Goal: Transaction & Acquisition: Purchase product/service

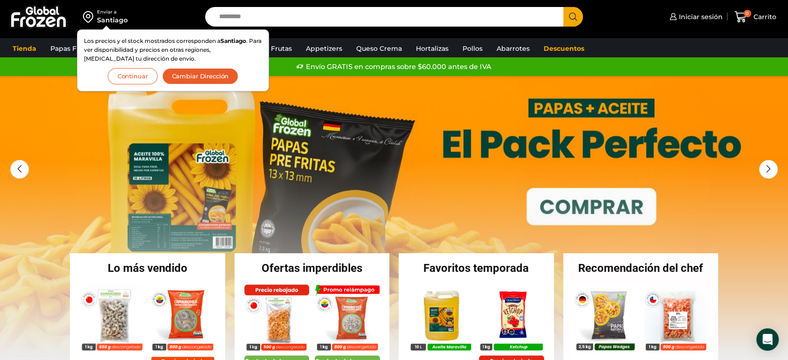
click at [143, 79] on button "Continuar" at bounding box center [133, 76] width 50 height 16
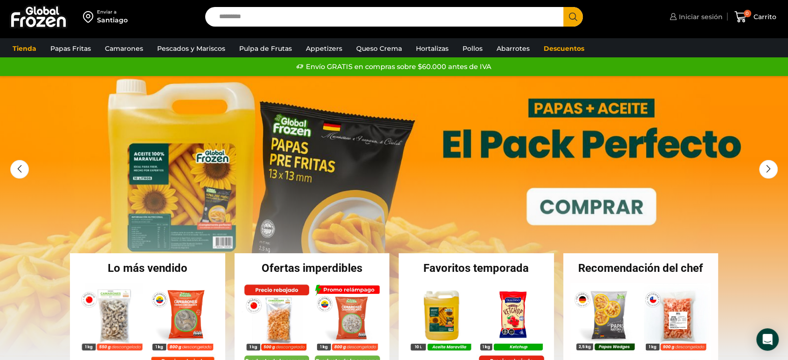
click at [696, 19] on span "Iniciar sesión" at bounding box center [700, 16] width 46 height 9
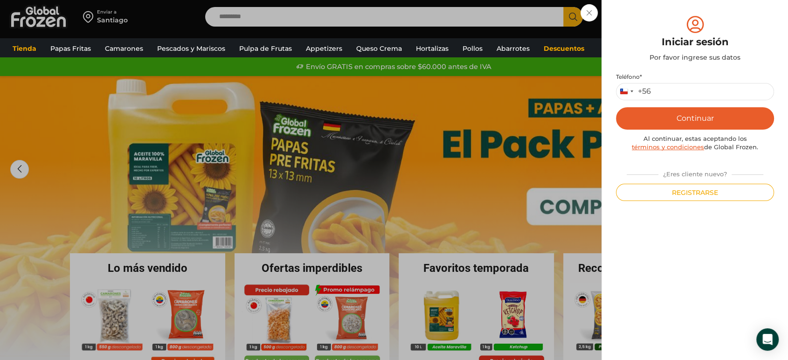
click at [647, 93] on div "+56" at bounding box center [644, 92] width 13 height 10
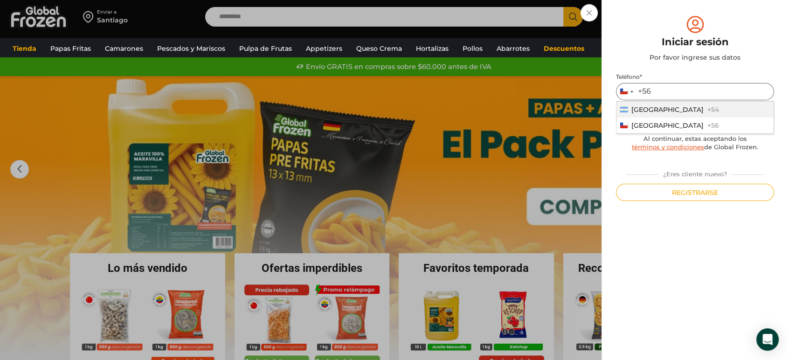
click at [671, 89] on input "Teléfono *" at bounding box center [695, 91] width 158 height 17
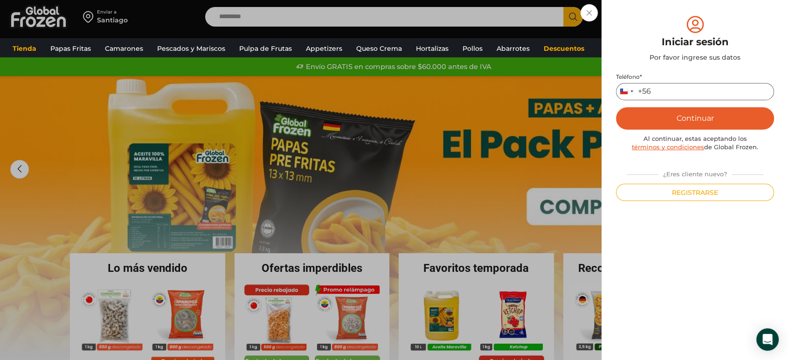
type input "*********"
click at [665, 121] on button "Continuar" at bounding box center [695, 118] width 158 height 22
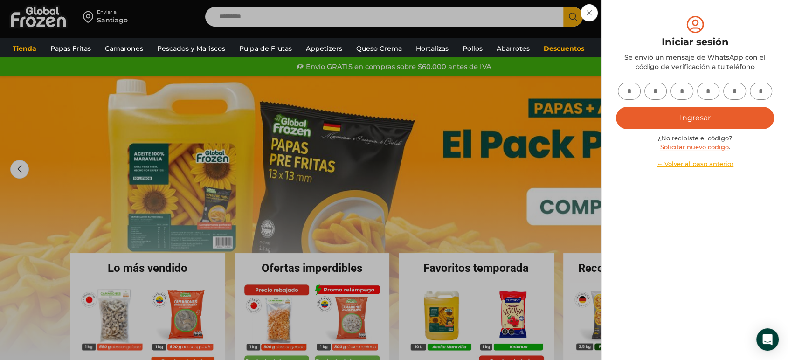
click at [629, 86] on input "text" at bounding box center [629, 91] width 23 height 17
type input "*"
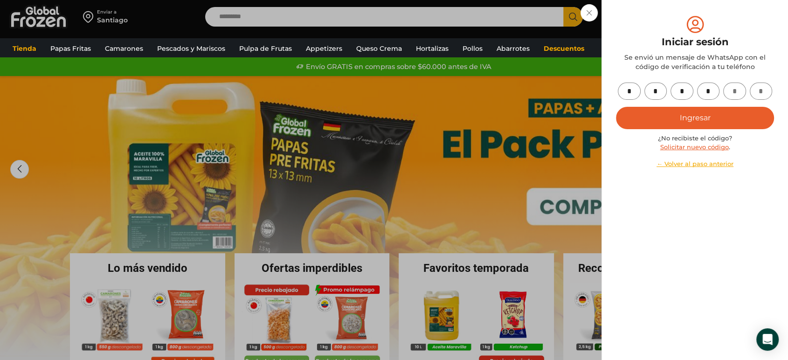
type input "*"
click at [698, 118] on button "Ingresar" at bounding box center [695, 118] width 158 height 22
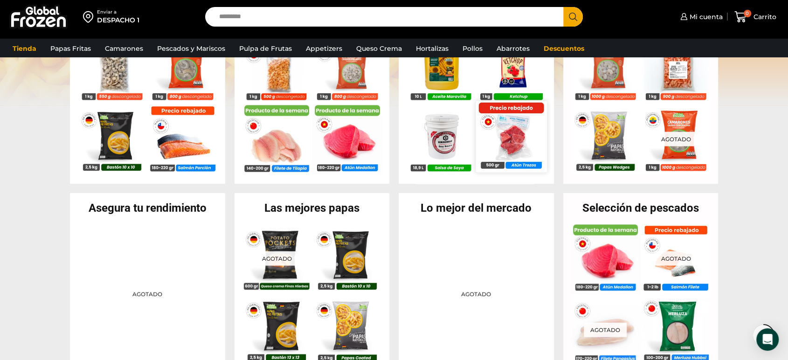
scroll to position [259, 0]
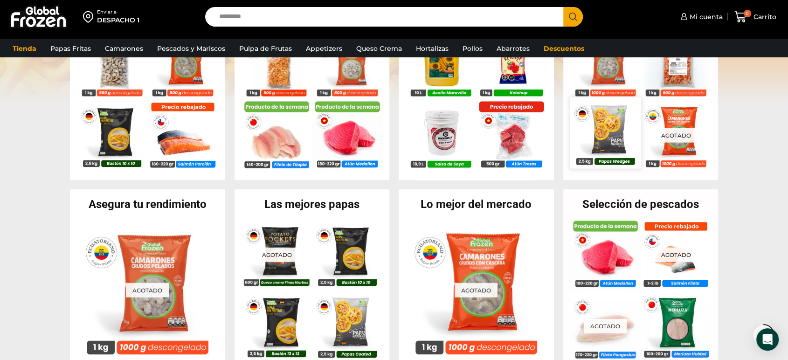
click at [601, 131] on img at bounding box center [605, 132] width 71 height 71
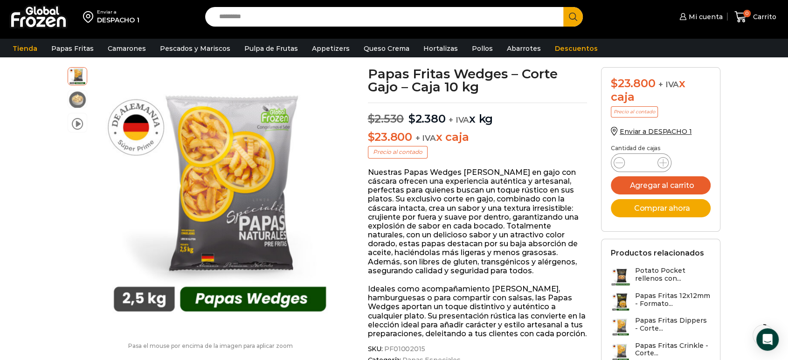
scroll to position [52, 0]
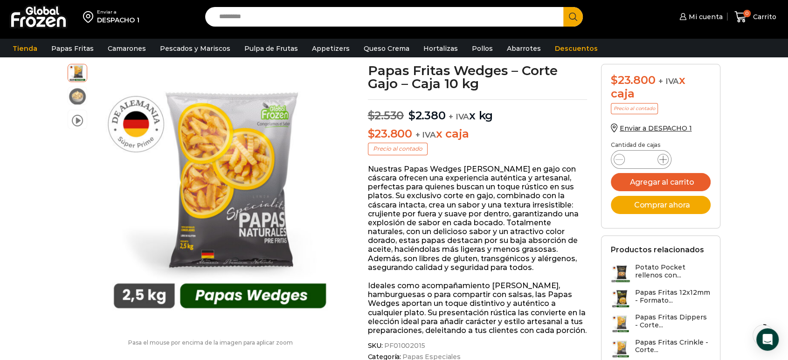
click at [664, 162] on icon at bounding box center [662, 159] width 7 height 7
click at [663, 161] on icon at bounding box center [662, 159] width 7 height 7
click at [663, 160] on icon at bounding box center [662, 159] width 7 height 7
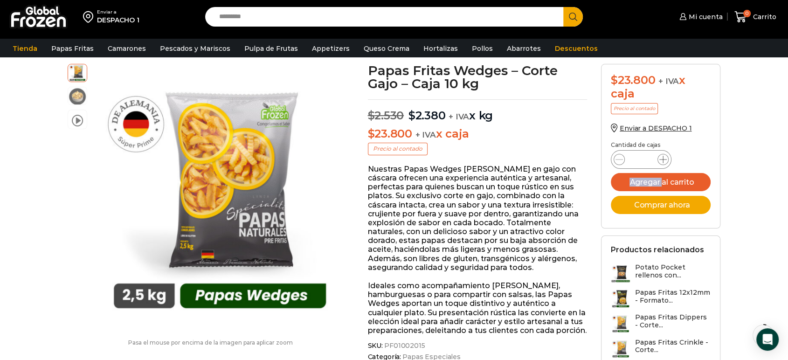
click at [663, 160] on icon at bounding box center [662, 159] width 7 height 7
type input "**"
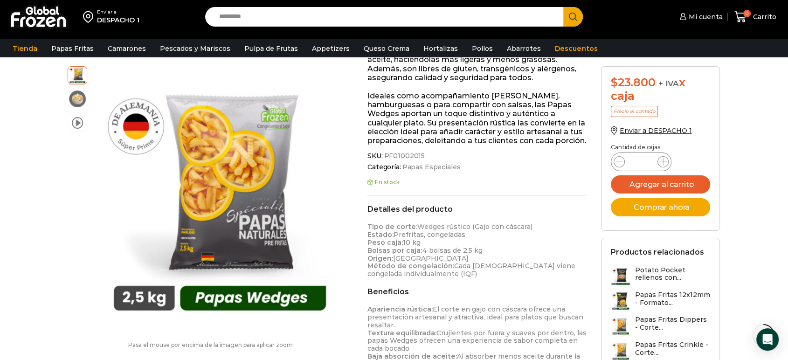
scroll to position [0, 0]
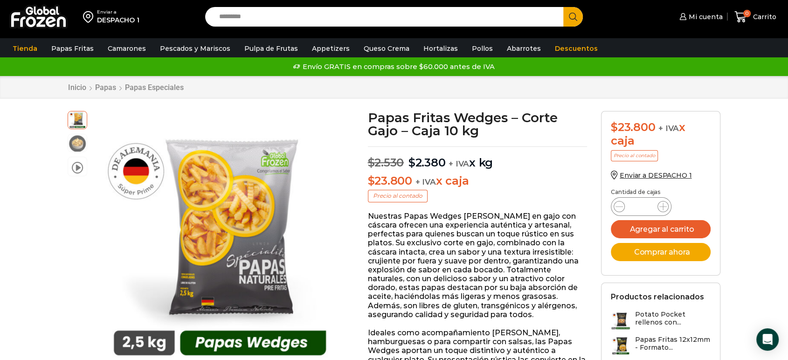
click at [44, 20] on img at bounding box center [38, 17] width 58 height 24
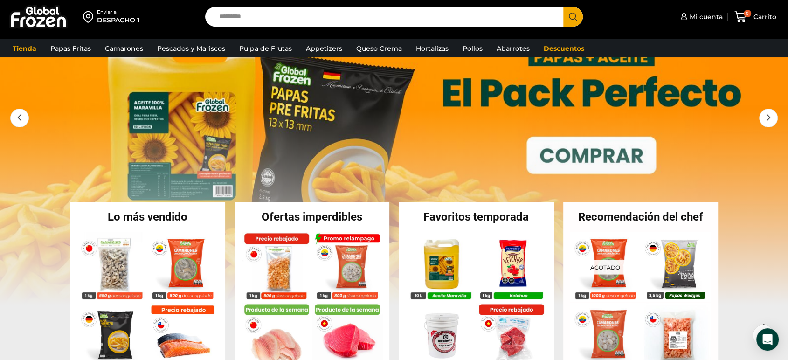
scroll to position [104, 0]
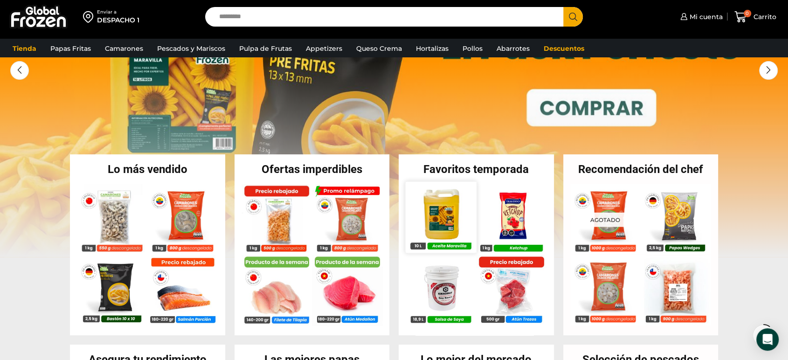
click at [437, 224] on img at bounding box center [440, 216] width 71 height 71
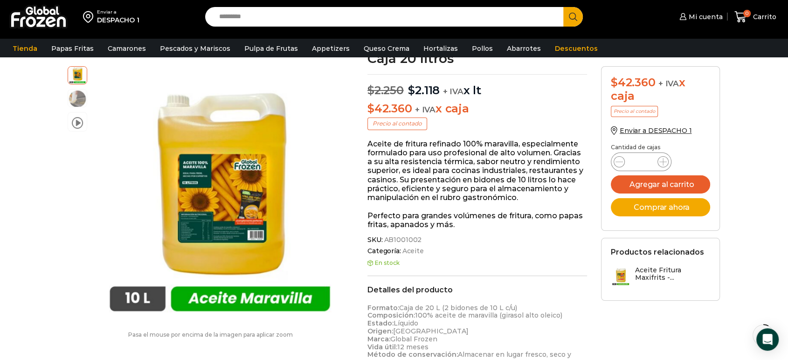
scroll to position [104, 0]
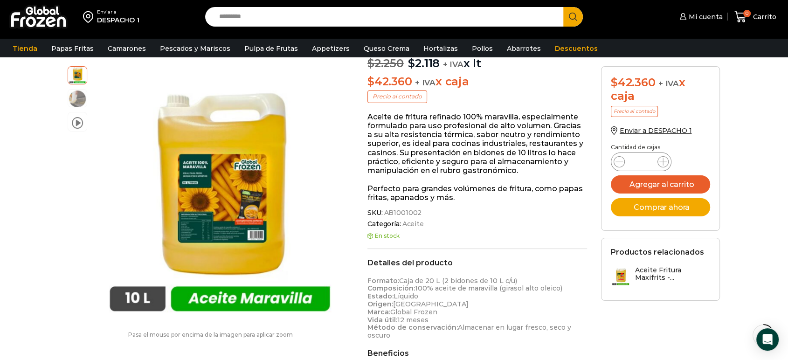
click at [472, 123] on p "Aceite de fritura refinado 100% maravilla, especialmente formulado para uso pro…" at bounding box center [477, 143] width 220 height 62
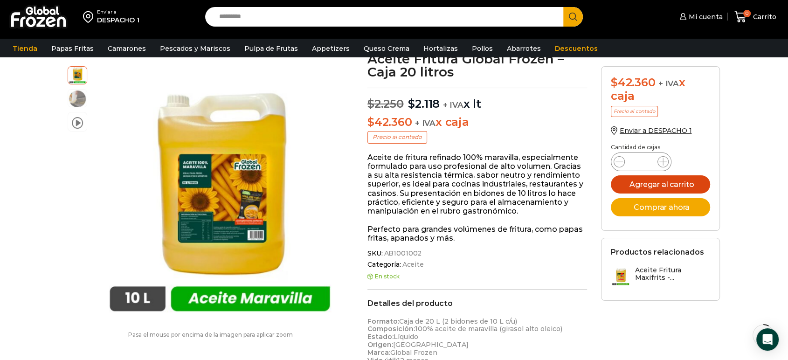
scroll to position [52, 0]
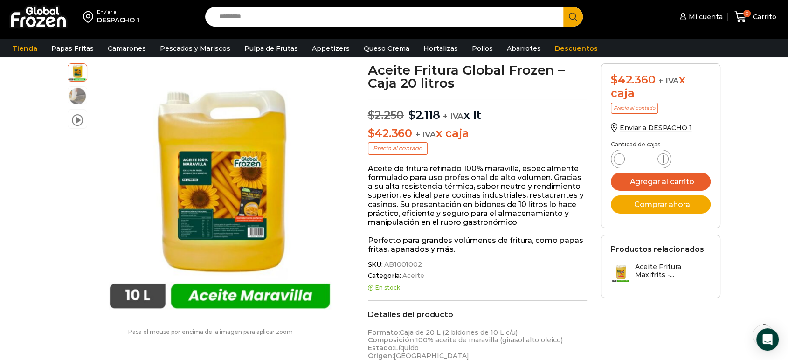
click at [664, 158] on icon at bounding box center [662, 158] width 7 height 7
click at [664, 157] on icon at bounding box center [662, 158] width 7 height 7
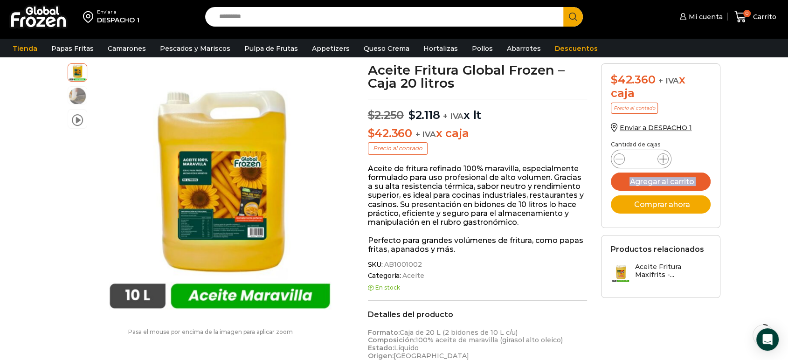
click at [664, 157] on icon at bounding box center [662, 158] width 7 height 7
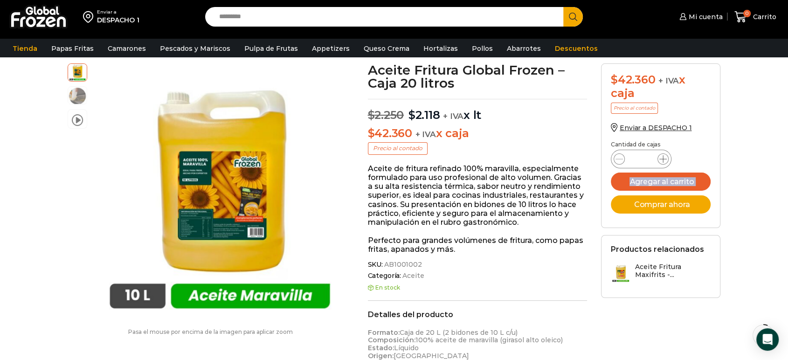
click at [664, 157] on icon at bounding box center [662, 158] width 7 height 7
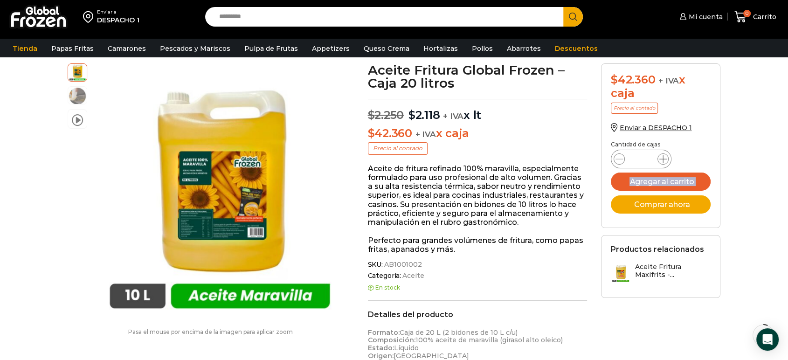
click at [663, 158] on icon at bounding box center [662, 158] width 7 height 7
click at [662, 159] on icon at bounding box center [662, 158] width 7 height 7
type input "**"
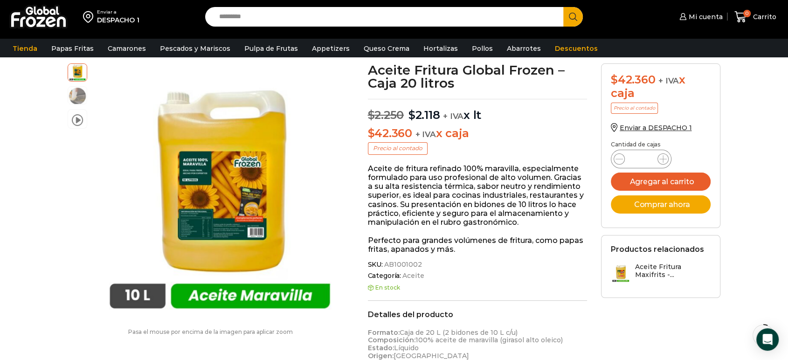
click at [704, 162] on div "Aceite Fritura Global Frozen – Caja 20 litros cantidad **" at bounding box center [661, 159] width 100 height 18
click at [701, 180] on button "Agregar al carrito" at bounding box center [661, 182] width 100 height 18
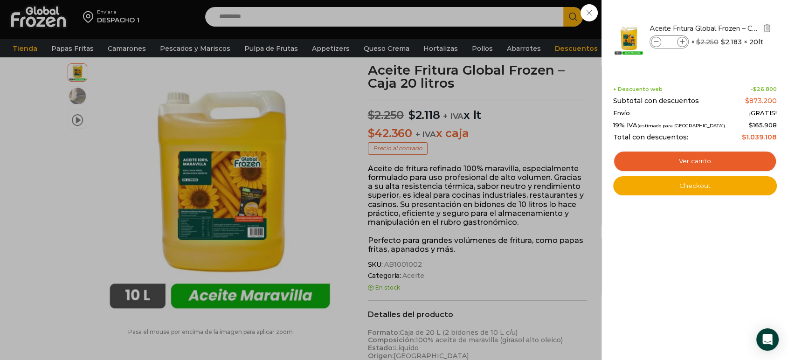
drag, startPoint x: 731, startPoint y: 41, endPoint x: 772, endPoint y: 42, distance: 41.1
click at [772, 42] on li "Aceite Fritura Global Frozen – Caja 20 litros Aceite Fritura Global Frozen – Ca…" at bounding box center [695, 39] width 166 height 51
click at [668, 78] on div "Shopping cart (20) + Descuento web - $ 26.800 Subtotal con descuentos $ 873.200…" at bounding box center [695, 133] width 164 height 123
click at [684, 41] on icon at bounding box center [682, 42] width 5 height 5
click at [683, 41] on icon at bounding box center [682, 42] width 5 height 5
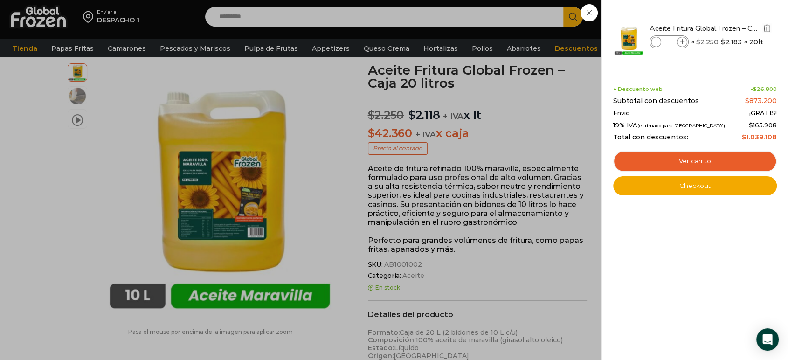
click at [683, 41] on icon at bounding box center [682, 42] width 5 height 5
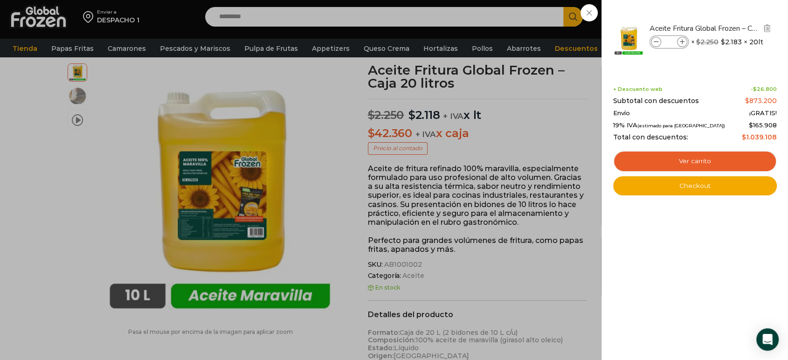
click at [683, 41] on icon at bounding box center [682, 42] width 5 height 5
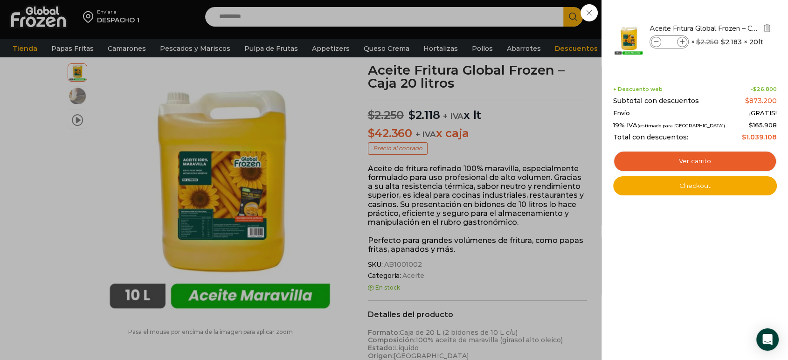
click at [683, 41] on icon at bounding box center [682, 42] width 5 height 5
type input "**"
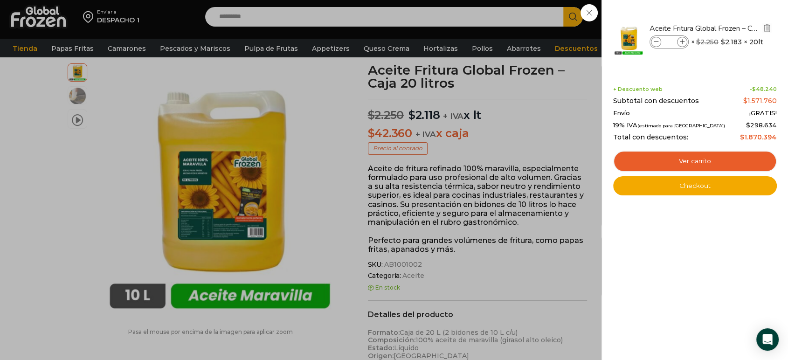
click at [683, 41] on icon at bounding box center [682, 42] width 5 height 5
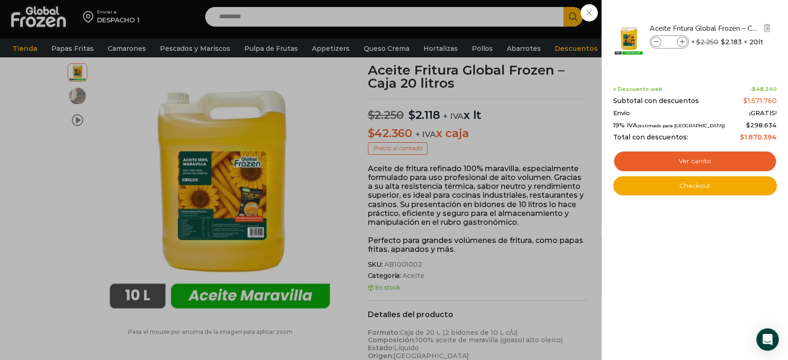
click at [683, 41] on icon at bounding box center [682, 42] width 5 height 5
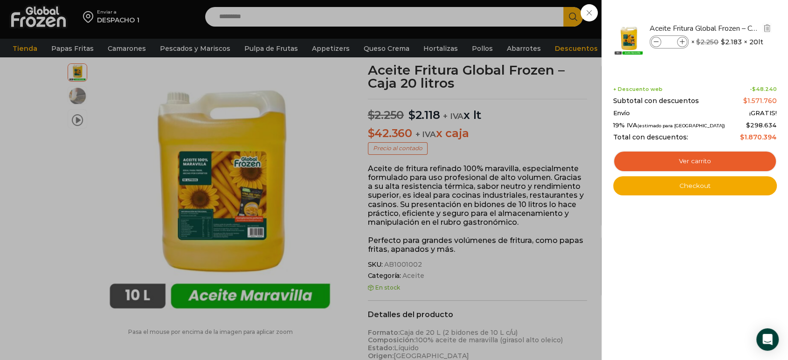
click at [683, 41] on icon at bounding box center [682, 42] width 5 height 5
type input "**"
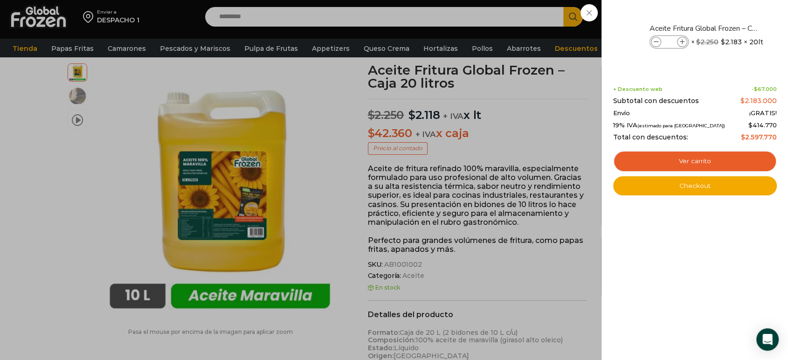
click at [732, 17] on div "50 [GEOGRAPHIC_DATA] 50 50 Shopping Cart" at bounding box center [755, 17] width 47 height 22
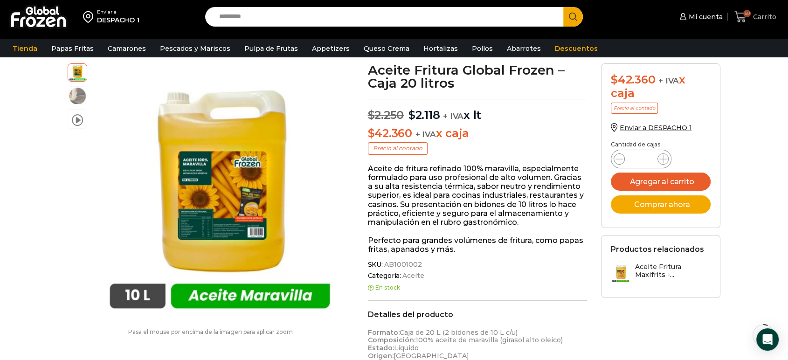
click at [739, 17] on icon at bounding box center [740, 17] width 13 height 13
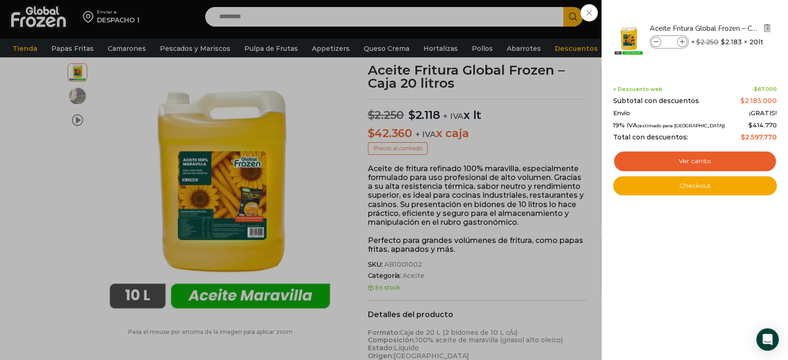
click at [766, 25] on img "Eliminar Aceite Fritura Global Frozen – Caja 20 litros del carrito" at bounding box center [767, 28] width 8 height 8
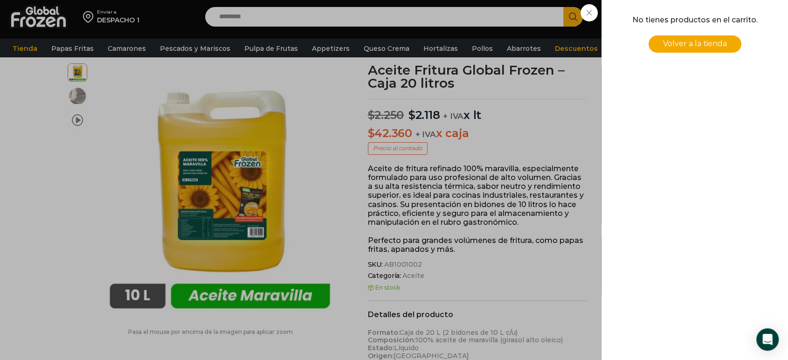
click at [732, 12] on div "0 [GEOGRAPHIC_DATA] 0 0 Shopping Cart No tienes productos en el carrito. Volver…" at bounding box center [755, 17] width 47 height 22
